Goal: Find specific page/section: Find specific page/section

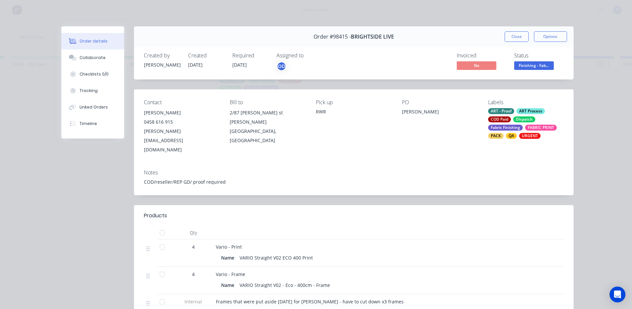
scroll to position [66, 0]
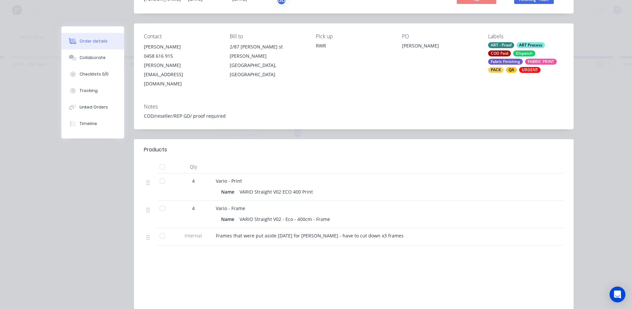
drag, startPoint x: 196, startPoint y: 235, endPoint x: 332, endPoint y: 196, distance: 141.5
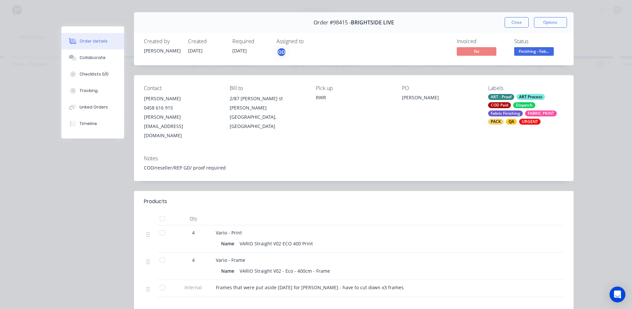
scroll to position [0, 0]
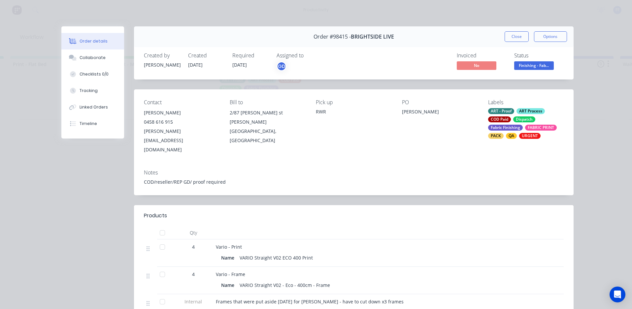
click at [513, 37] on button "Close" at bounding box center [517, 36] width 24 height 11
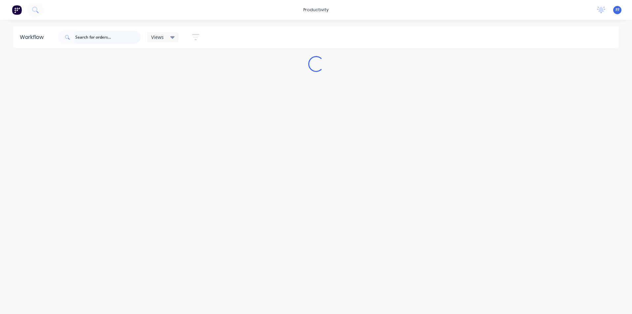
click at [93, 41] on input "text" at bounding box center [107, 37] width 65 height 13
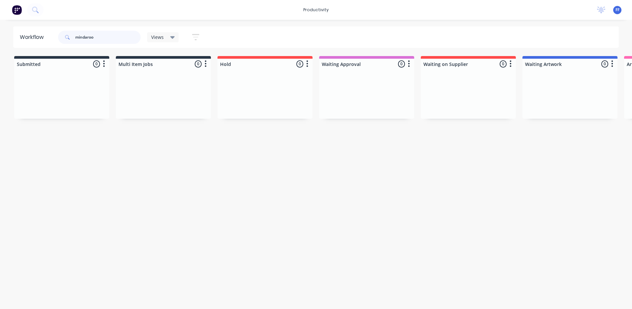
drag, startPoint x: 102, startPoint y: 38, endPoint x: 86, endPoint y: 38, distance: 16.8
click at [86, 38] on input "mindaroo" at bounding box center [107, 37] width 65 height 13
type input "minderoo"
